Goal: Task Accomplishment & Management: Manage account settings

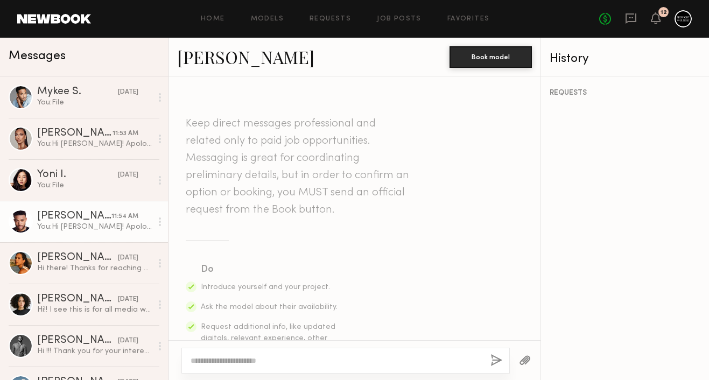
scroll to position [739, 0]
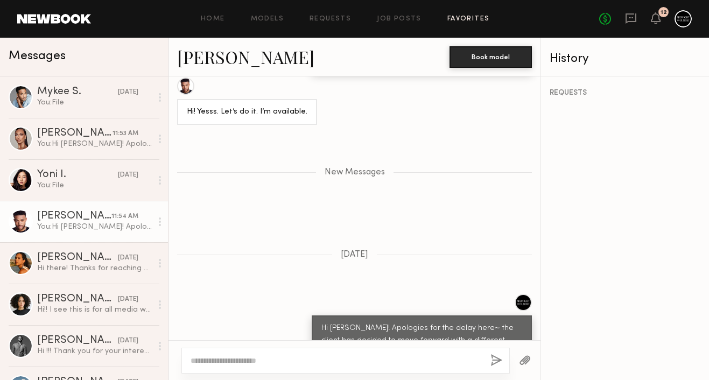
click at [462, 18] on link "Favorites" at bounding box center [468, 19] width 43 height 7
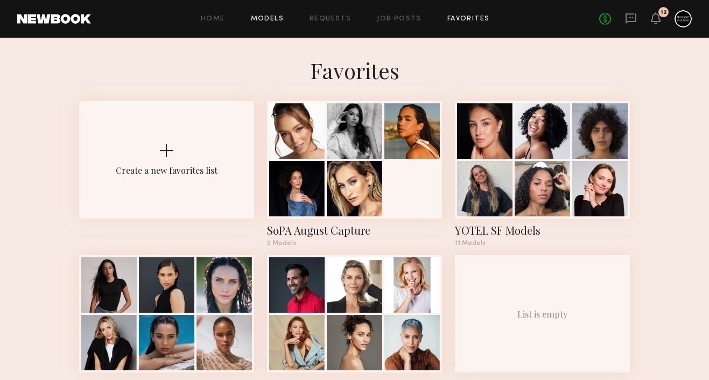
click at [267, 19] on link "Models" at bounding box center [267, 19] width 33 height 7
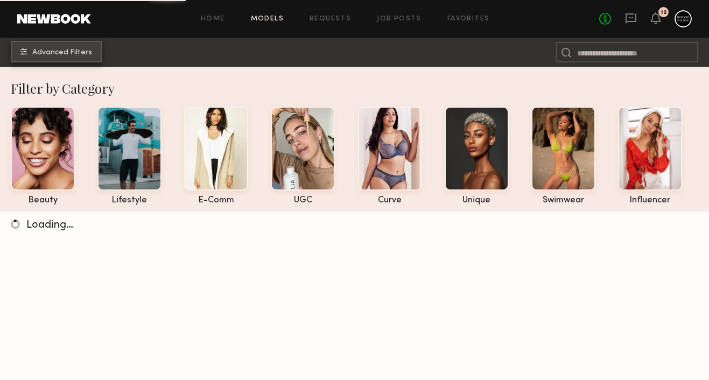
click at [74, 57] on button "Advanced Filters" at bounding box center [56, 52] width 91 height 22
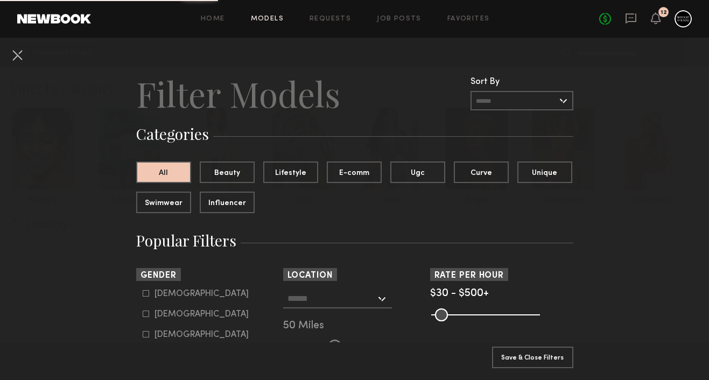
click at [326, 302] on input "text" at bounding box center [331, 298] width 88 height 18
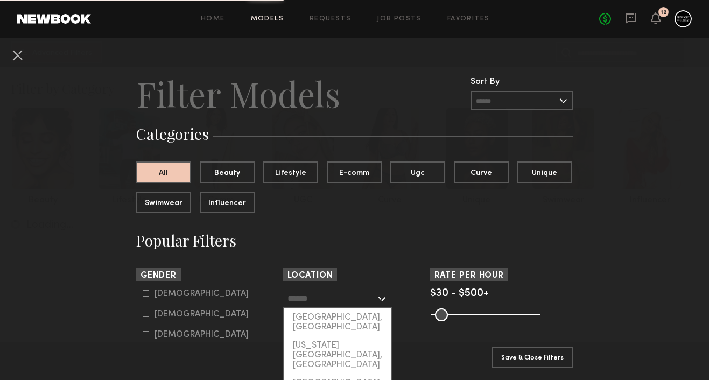
scroll to position [60, 0]
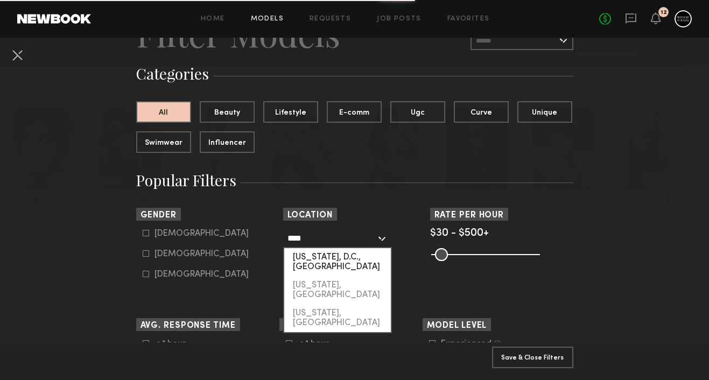
click at [366, 253] on div "[US_STATE], D.C., [GEOGRAPHIC_DATA]" at bounding box center [337, 262] width 107 height 28
type input "**********"
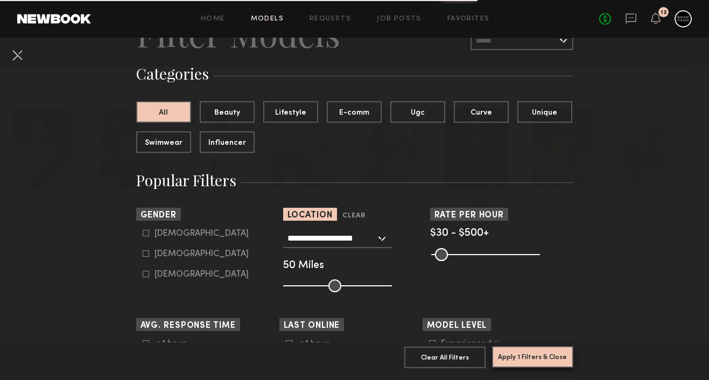
click at [519, 357] on button "Apply 1 Filters & Close" at bounding box center [532, 357] width 81 height 22
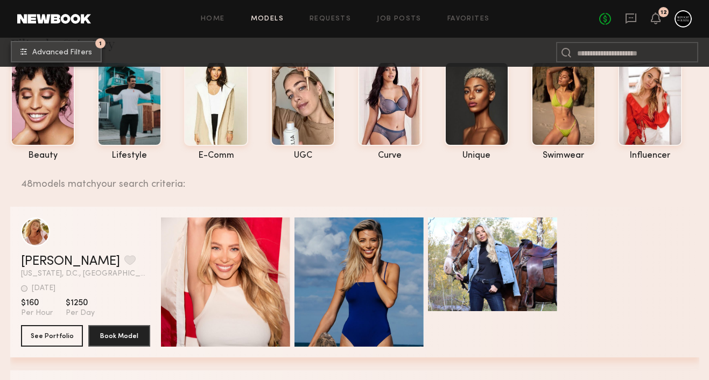
scroll to position [119, 0]
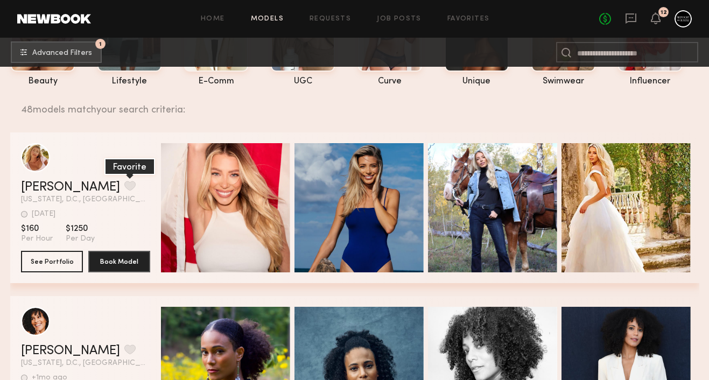
click at [124, 185] on button "grid" at bounding box center [129, 186] width 11 height 10
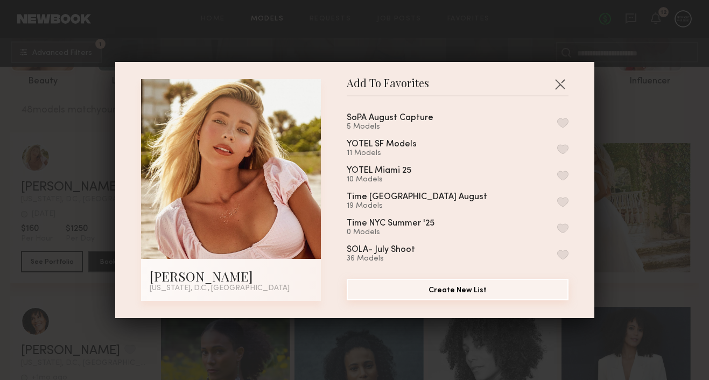
click at [468, 292] on button "Create New List" at bounding box center [458, 290] width 222 height 22
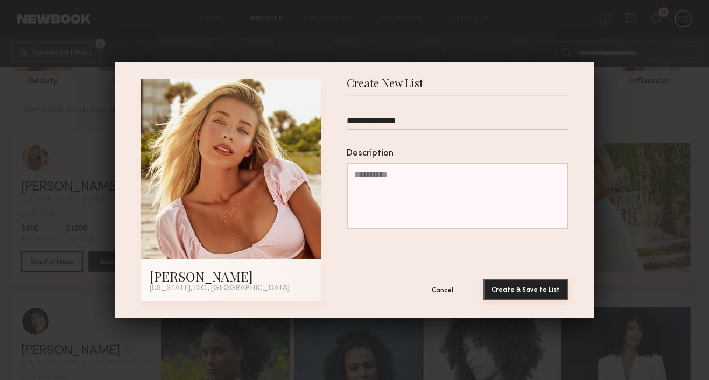
type input "**********"
click at [548, 289] on button "Create & Save to List" at bounding box center [525, 290] width 85 height 22
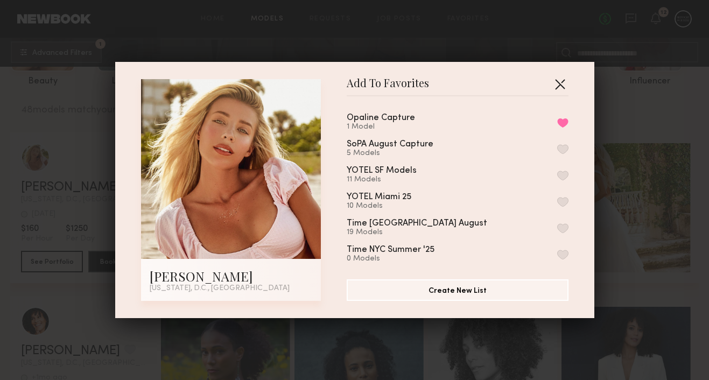
click at [555, 82] on button "button" at bounding box center [559, 83] width 17 height 17
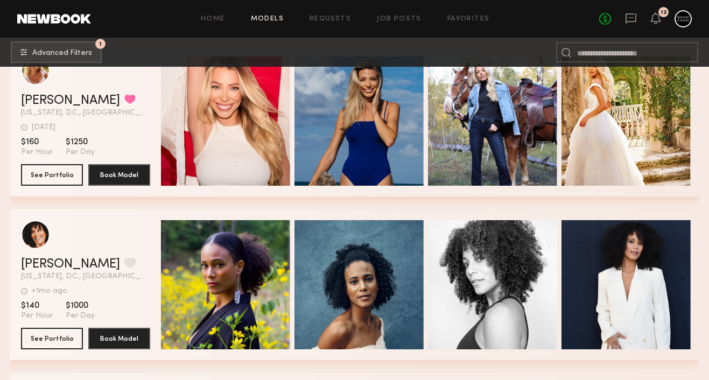
scroll to position [404, 0]
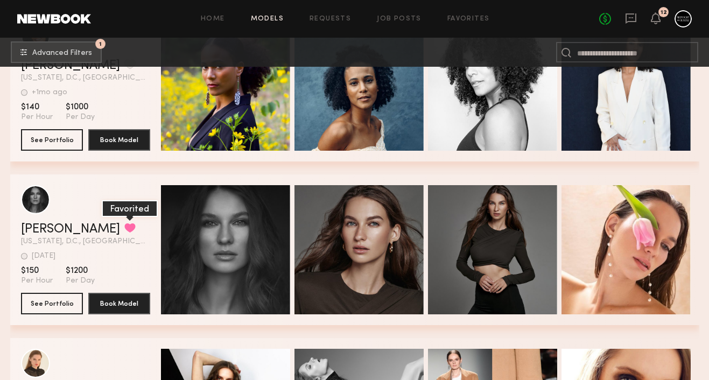
click at [124, 227] on button "grid" at bounding box center [129, 228] width 11 height 10
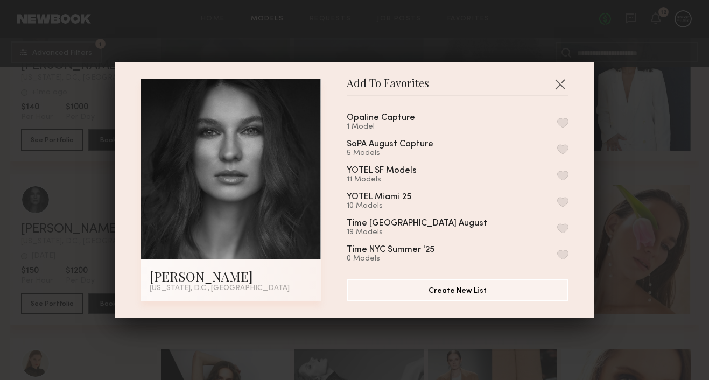
click at [562, 121] on button "button" at bounding box center [562, 123] width 11 height 10
click at [563, 83] on button "button" at bounding box center [559, 83] width 17 height 17
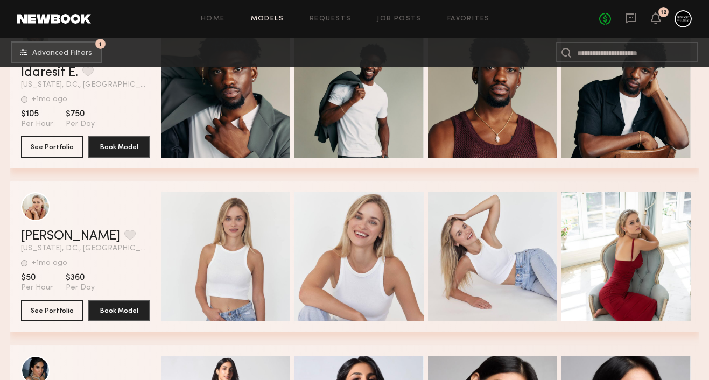
scroll to position [1882, 0]
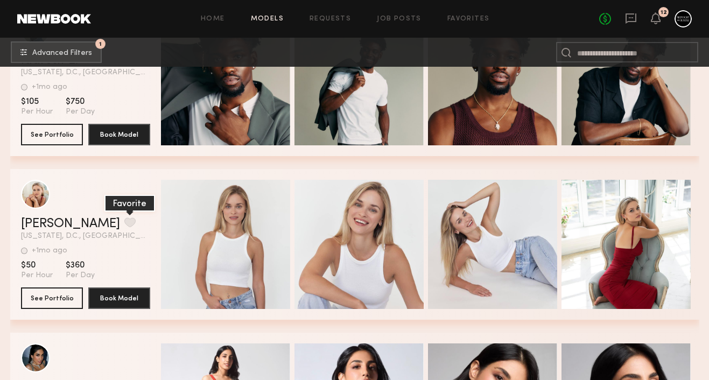
click at [124, 223] on button "grid" at bounding box center [129, 222] width 11 height 10
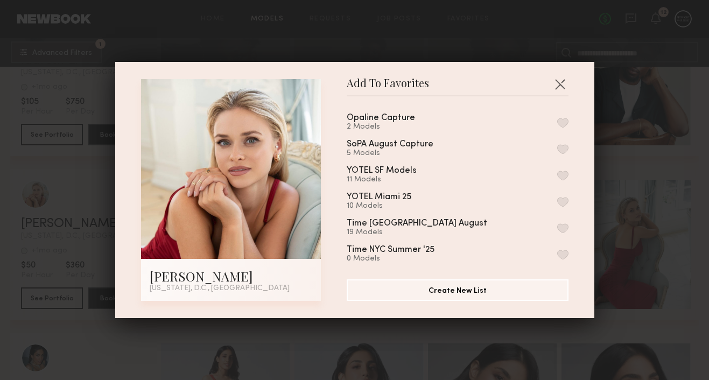
click at [559, 121] on button "button" at bounding box center [562, 123] width 11 height 10
click at [558, 74] on div "Add To Favorites [PERSON_NAME] [US_STATE], D.C., [GEOGRAPHIC_DATA] Add To Favor…" at bounding box center [354, 190] width 479 height 256
click at [560, 90] on button "button" at bounding box center [559, 83] width 17 height 17
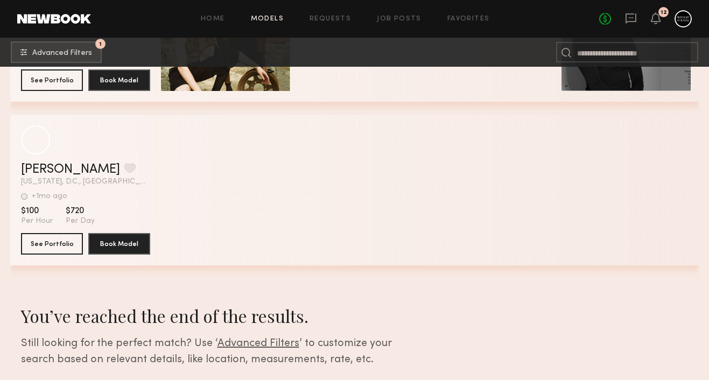
scroll to position [7894, 0]
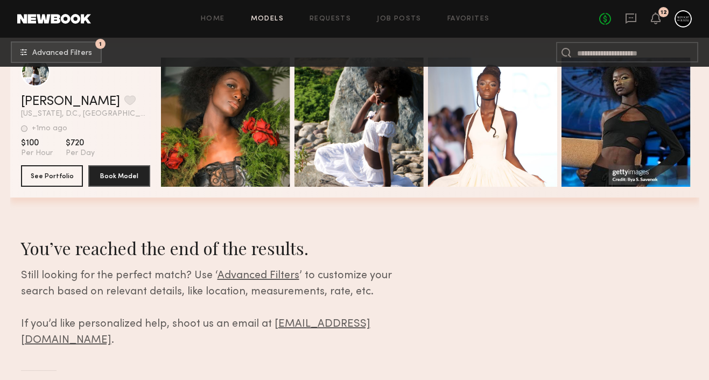
click at [463, 23] on div "Home Models Requests Job Posts Favorites Sign Out No fees up to $5,000 12" at bounding box center [391, 18] width 601 height 17
click at [467, 16] on link "Favorites" at bounding box center [468, 19] width 43 height 7
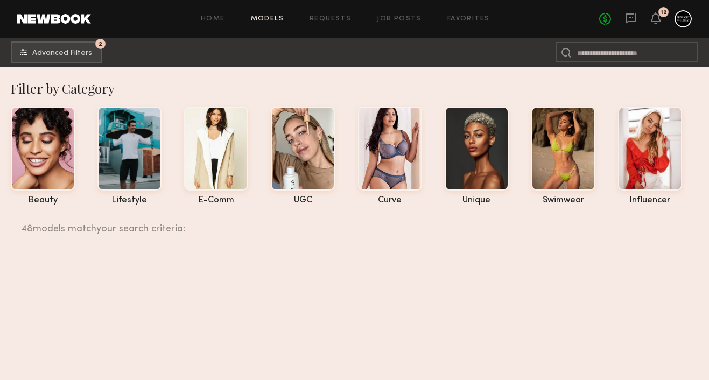
scroll to position [7746, 0]
